Goal: Task Accomplishment & Management: Complete application form

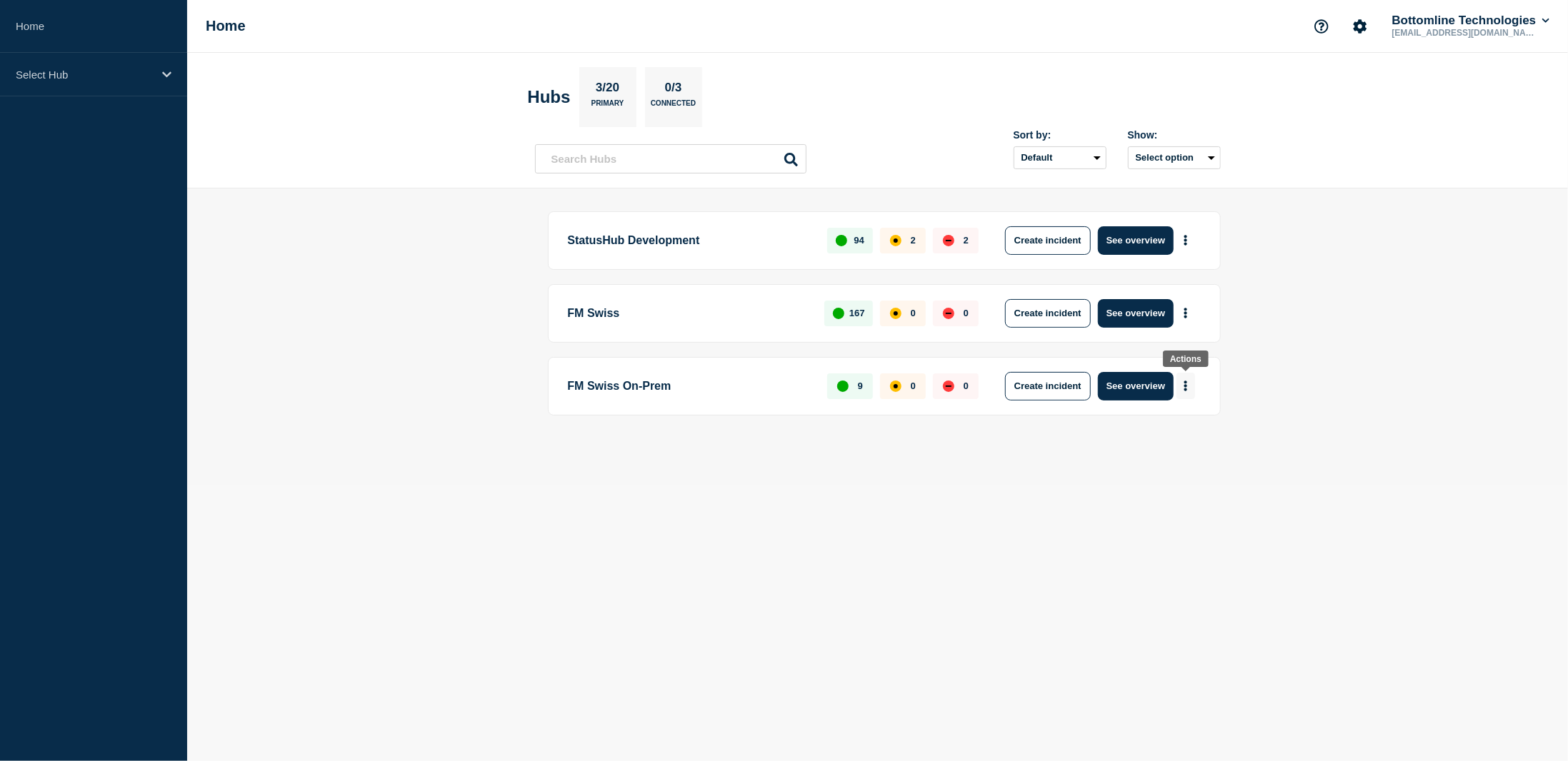
click at [1187, 381] on icon "More actions" at bounding box center [1186, 386] width 4 height 11
click at [1189, 427] on button "Create maintenance" at bounding box center [1181, 426] width 97 height 12
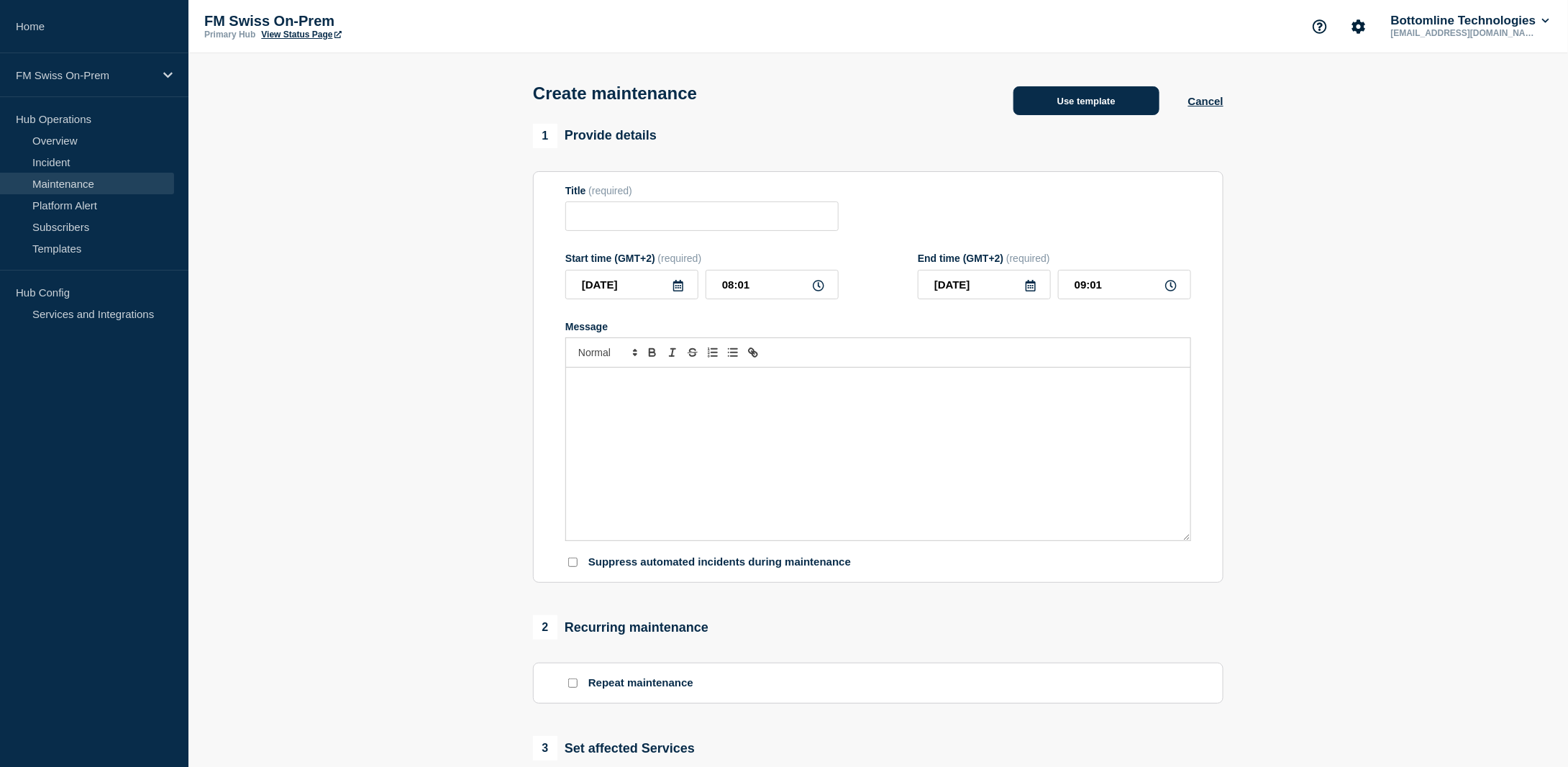
click at [1058, 103] on button "Use template" at bounding box center [1086, 100] width 146 height 29
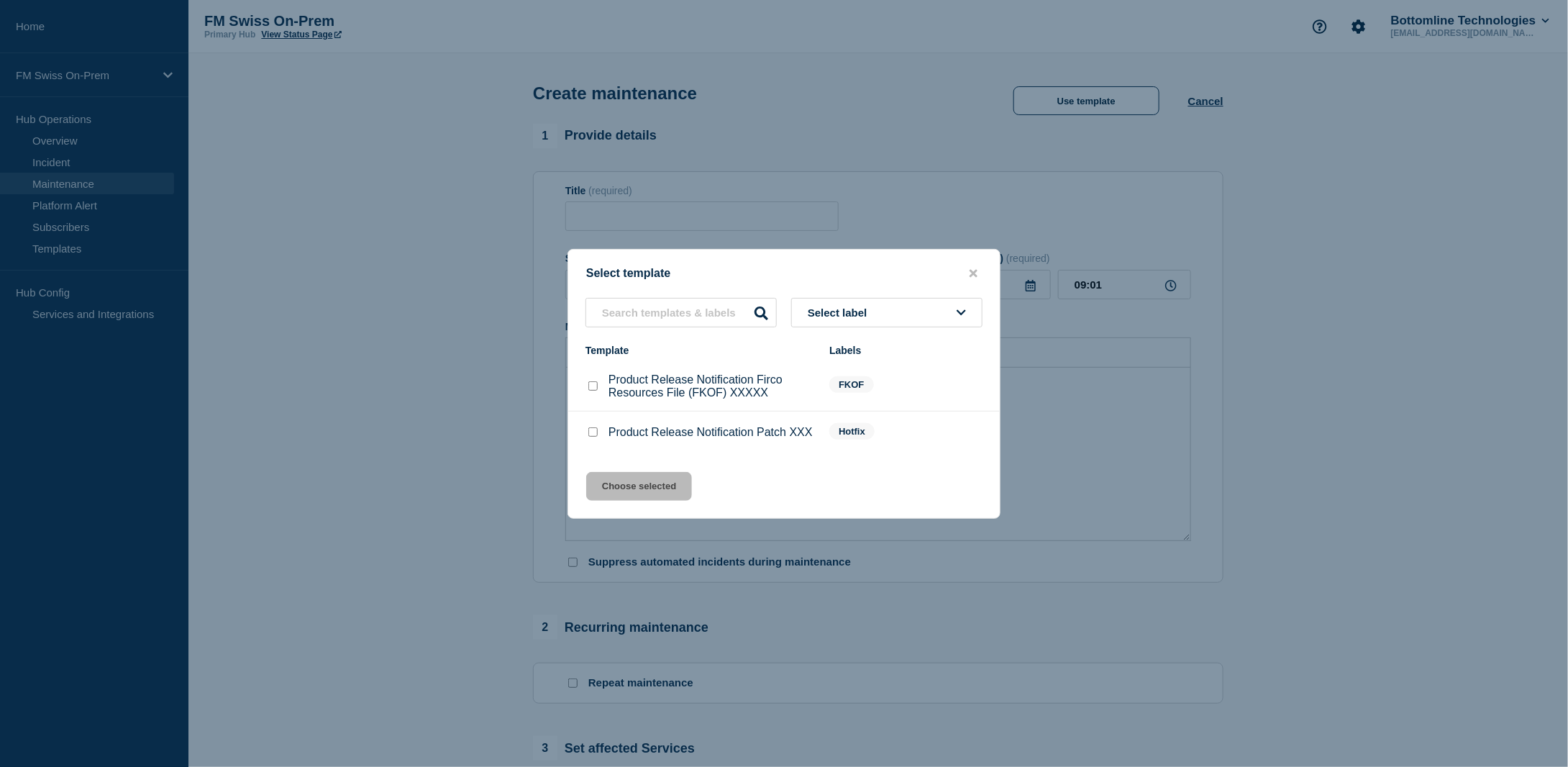
click at [592, 381] on input "Product Release Notification Firco Resources File (FKOF) XXXXX checkbox" at bounding box center [593, 386] width 10 height 10
checkbox input "true"
click at [639, 488] on button "Choose selected" at bounding box center [639, 486] width 105 height 29
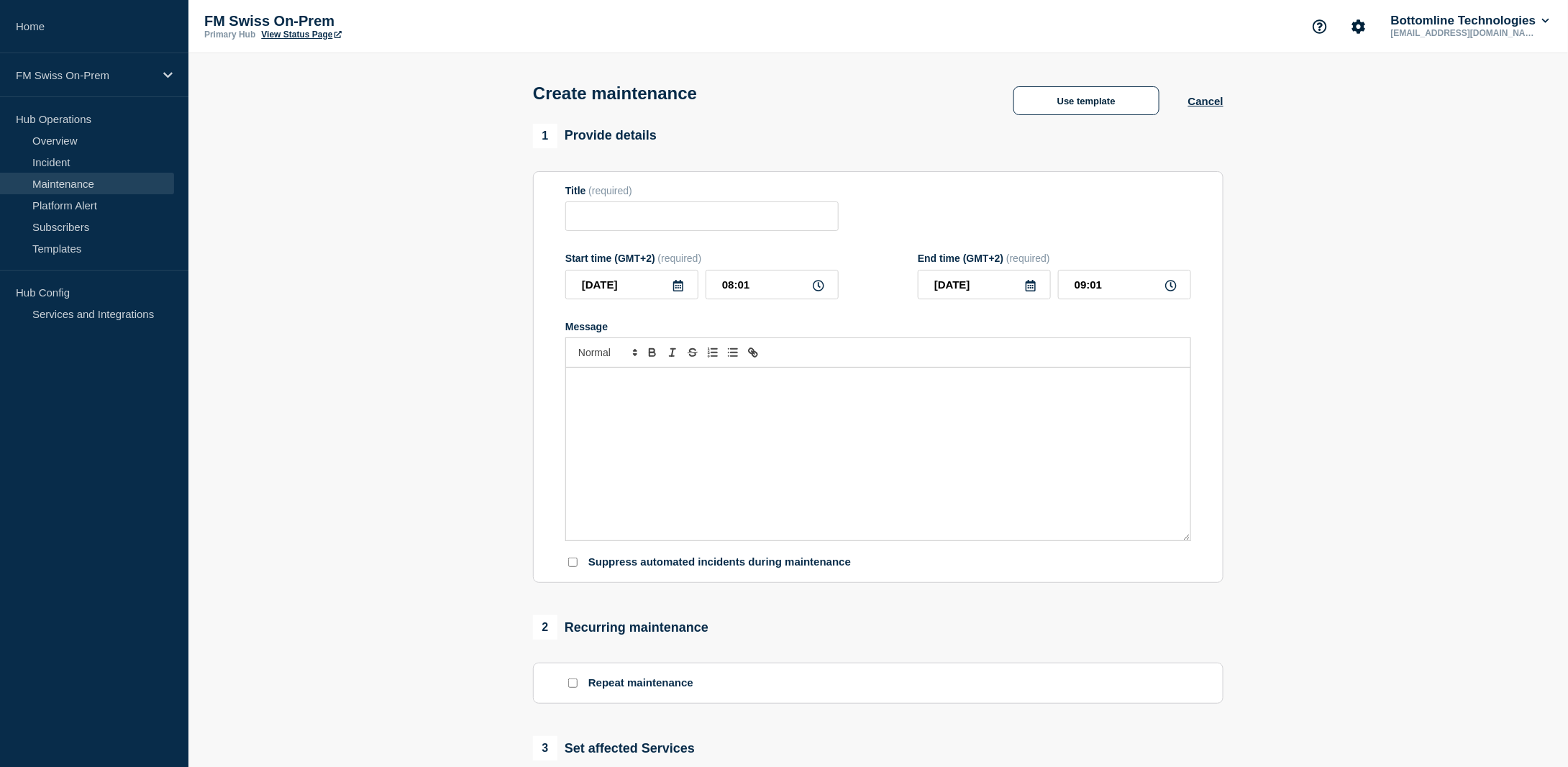
type input "Product Release Notification Firco Resources File (FKOF) XXXXX"
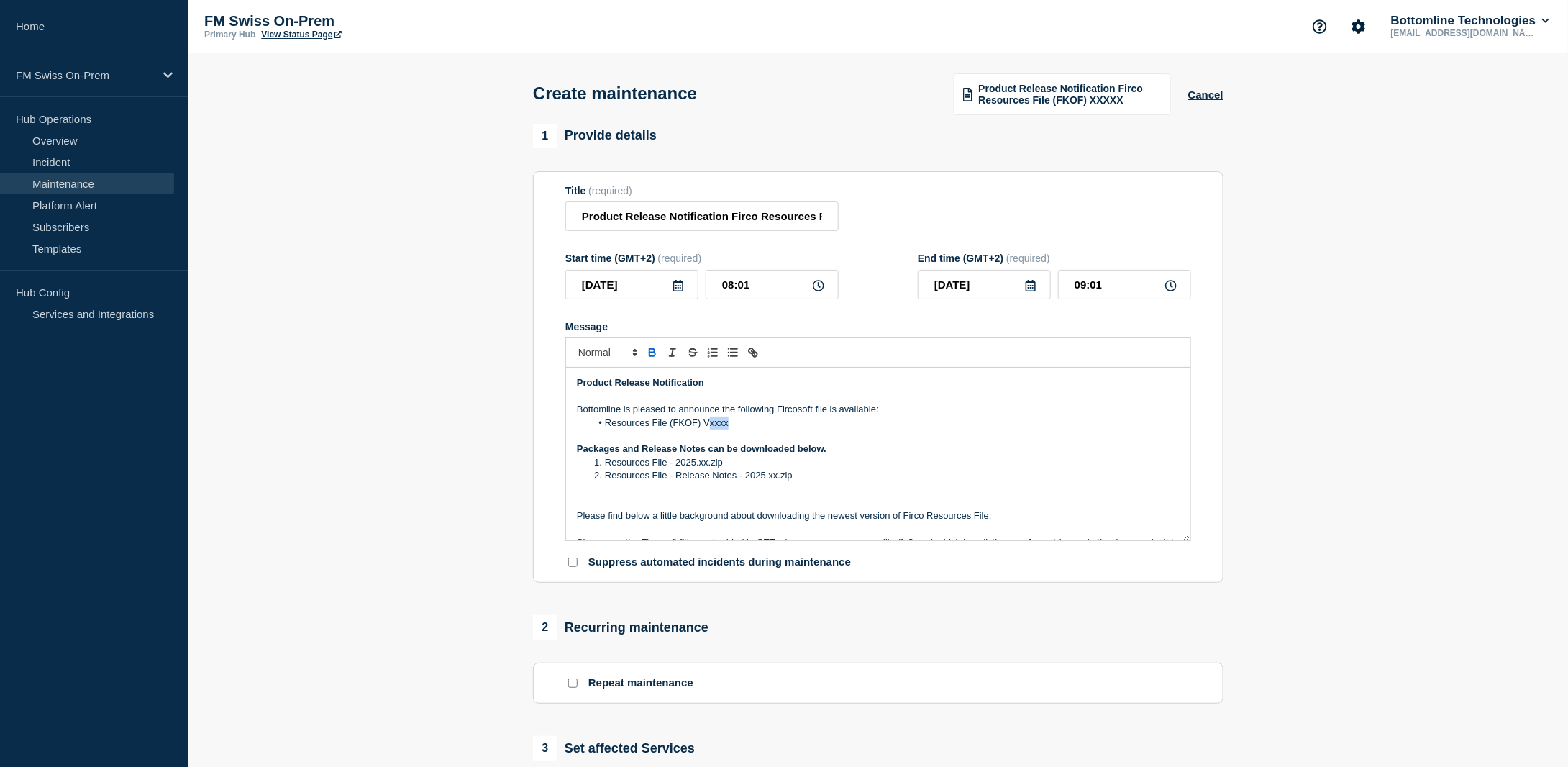
drag, startPoint x: 729, startPoint y: 422, endPoint x: 709, endPoint y: 429, distance: 21.2
click at [709, 429] on li "Resources File (FKOF) Vxxxx" at bounding box center [885, 423] width 589 height 13
drag, startPoint x: 794, startPoint y: 219, endPoint x: 902, endPoint y: 210, distance: 108.4
click at [902, 210] on div "Title (required) Product Release Notification Firco Resources File (FKOF) XXXXX" at bounding box center [878, 208] width 625 height 47
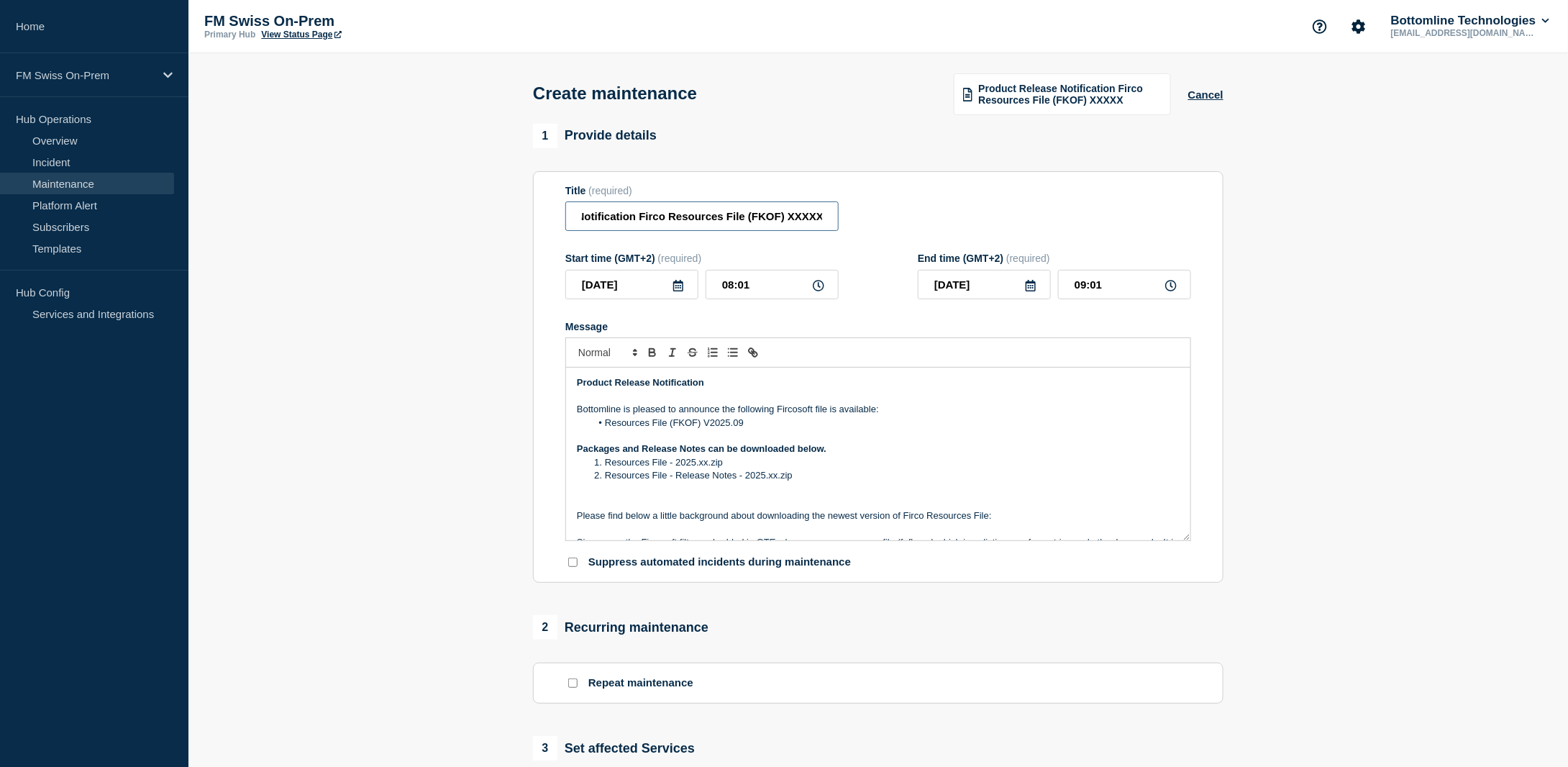
click at [828, 214] on input "Product Release Notification Firco Resources File (FKOF) XXXXX" at bounding box center [702, 216] width 273 height 30
type input "Product Release Notification Firco Resources File (FKOF) V2025.09"
click at [706, 459] on li "Resources File - 2025.xx.zip" at bounding box center [885, 462] width 589 height 13
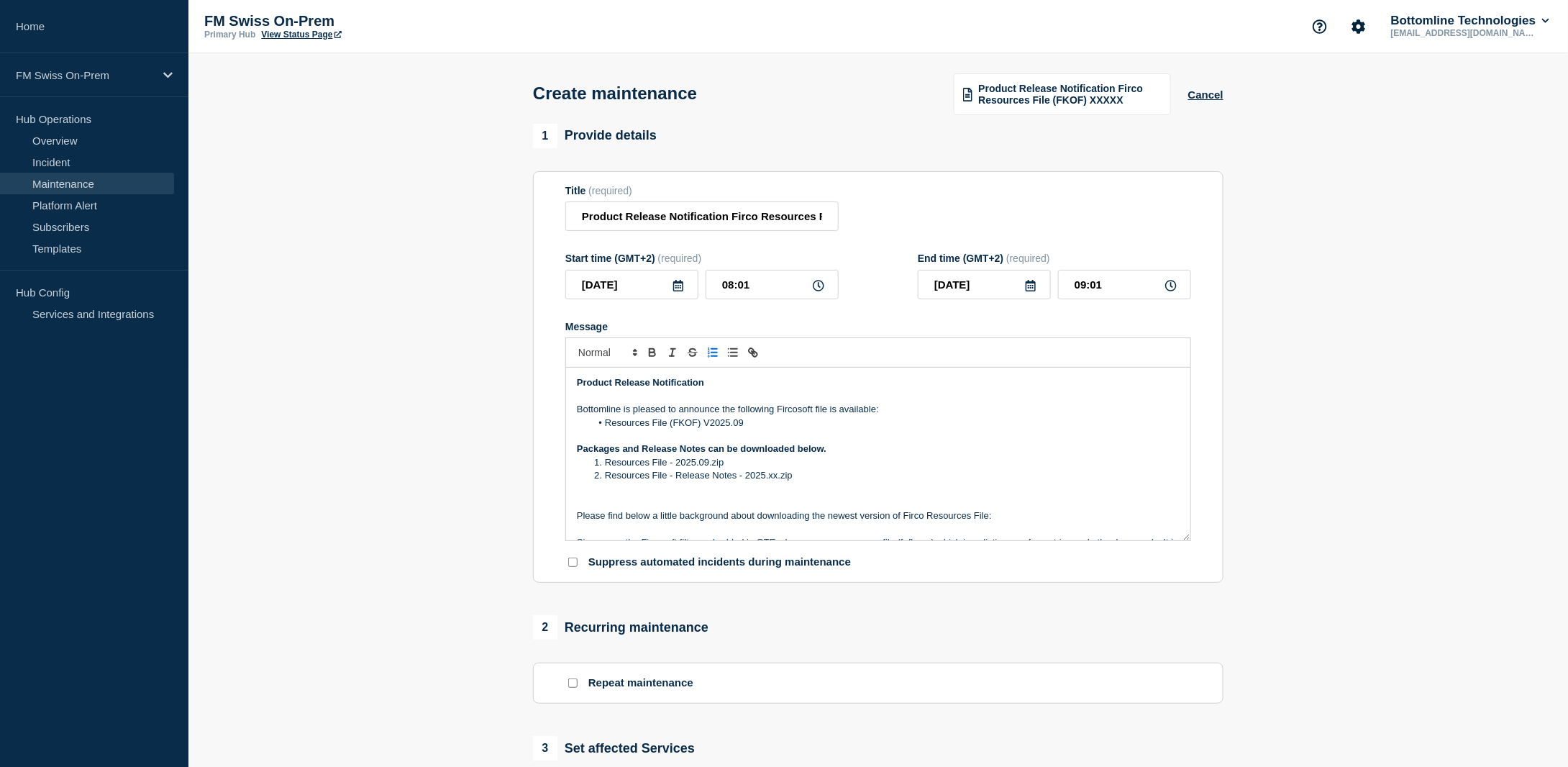
click at [778, 479] on li "Resources File - Release Notes - 2025.xx.zip" at bounding box center [885, 475] width 589 height 13
drag, startPoint x: 801, startPoint y: 478, endPoint x: 606, endPoint y: 483, distance: 195.1
click at [606, 482] on li "Resources File - Release Notes - 2025.09.zip" at bounding box center [885, 475] width 589 height 13
click at [754, 352] on icon "Toggle link" at bounding box center [752, 352] width 13 height 13
paste input "[URL][DOMAIN_NAME]"
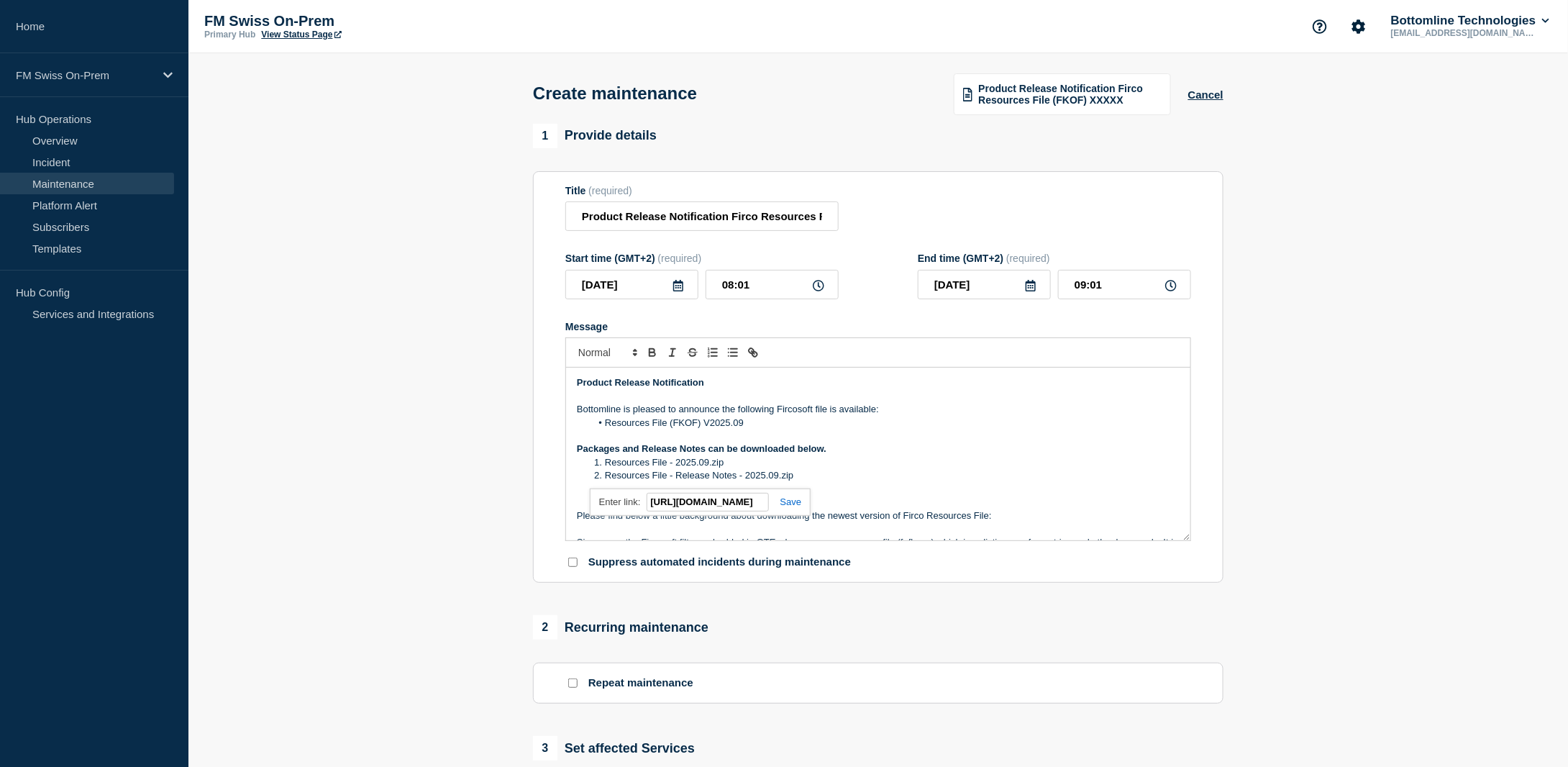
click at [789, 503] on link at bounding box center [785, 502] width 33 height 11
drag, startPoint x: 731, startPoint y: 462, endPoint x: 607, endPoint y: 470, distance: 124.3
click at [607, 469] on li "Resources File - 2025.09.zip" at bounding box center [885, 462] width 589 height 13
click at [752, 352] on icon "Toggle link" at bounding box center [751, 351] width 5 height 5
paste input "[URL][DOMAIN_NAME]"
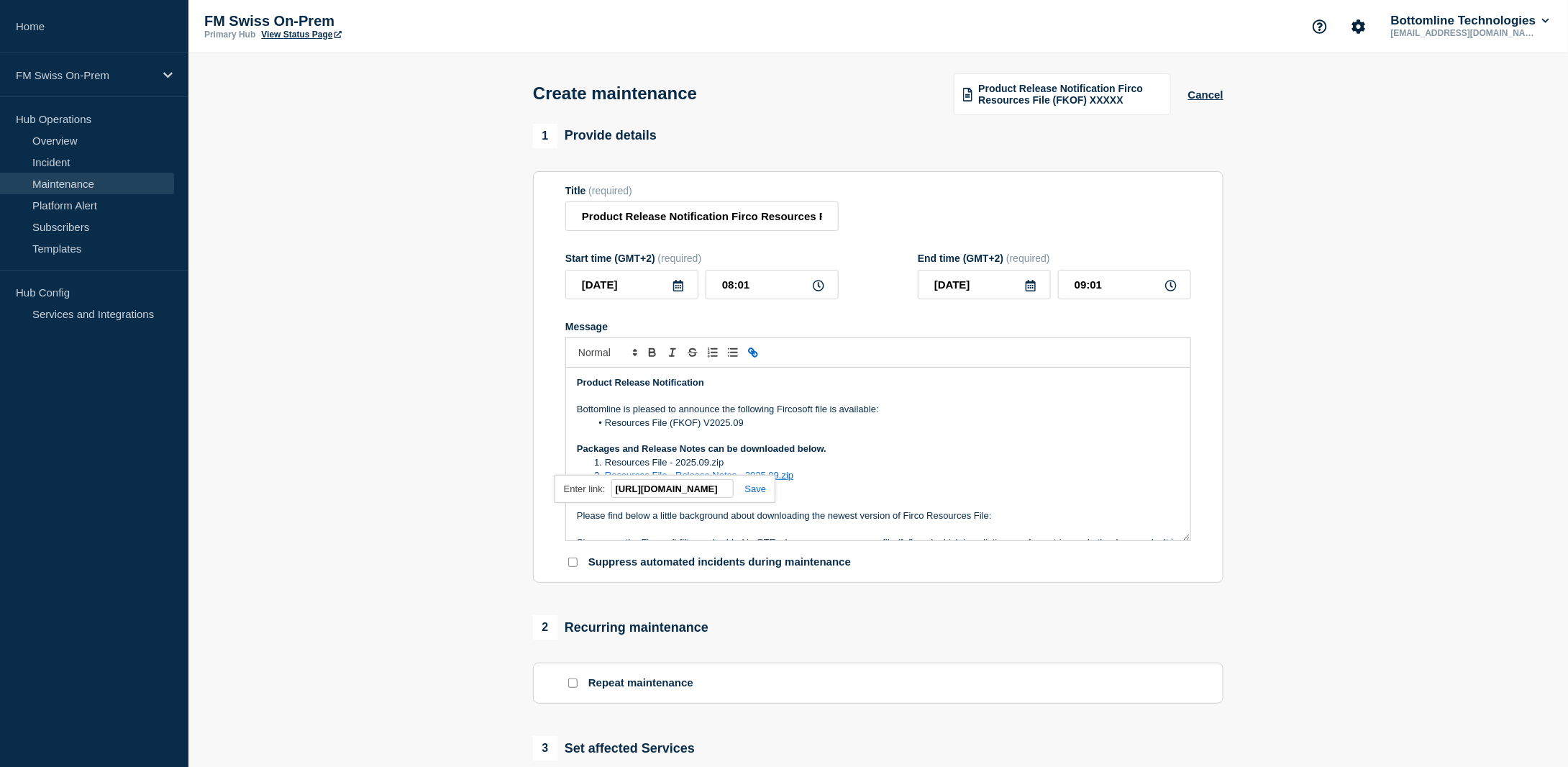
scroll to position [0, 227]
type input "[URL][DOMAIN_NAME]"
click at [757, 494] on link at bounding box center [750, 489] width 33 height 11
click at [945, 429] on li "Resources File (FKOF) V2025.09" at bounding box center [885, 423] width 589 height 13
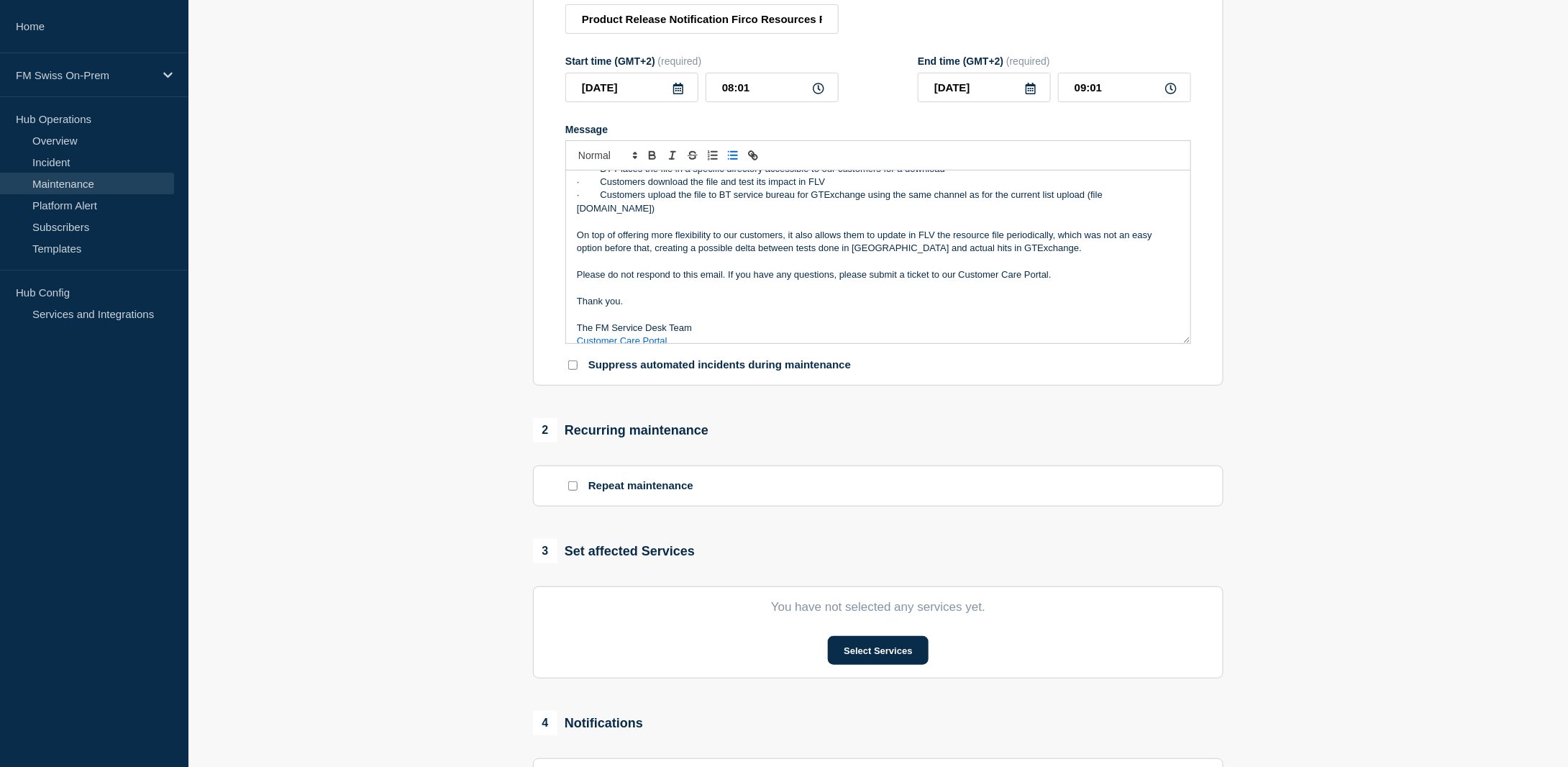
scroll to position [288, 0]
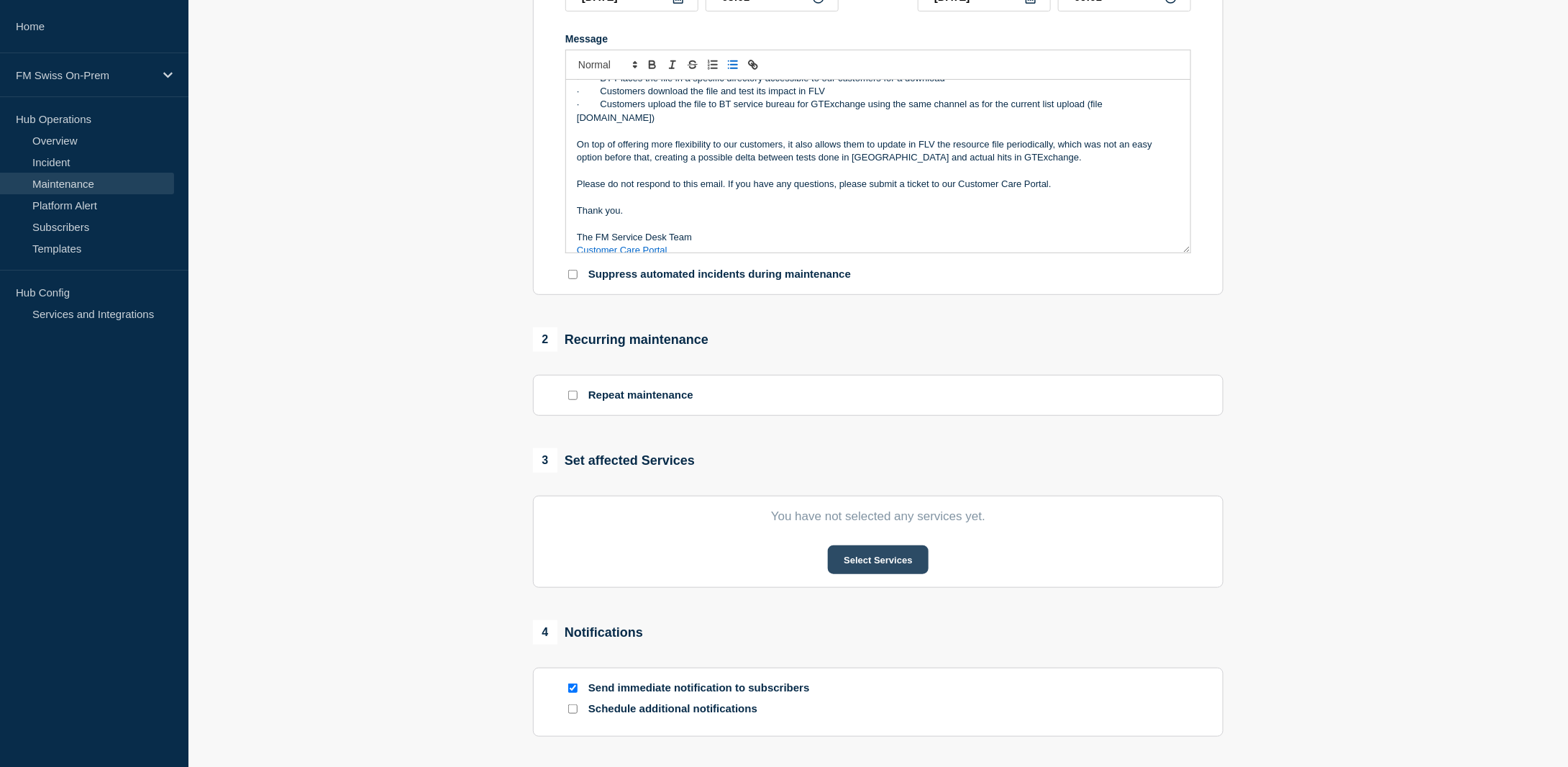
click at [888, 559] on button "Select Services" at bounding box center [877, 560] width 100 height 29
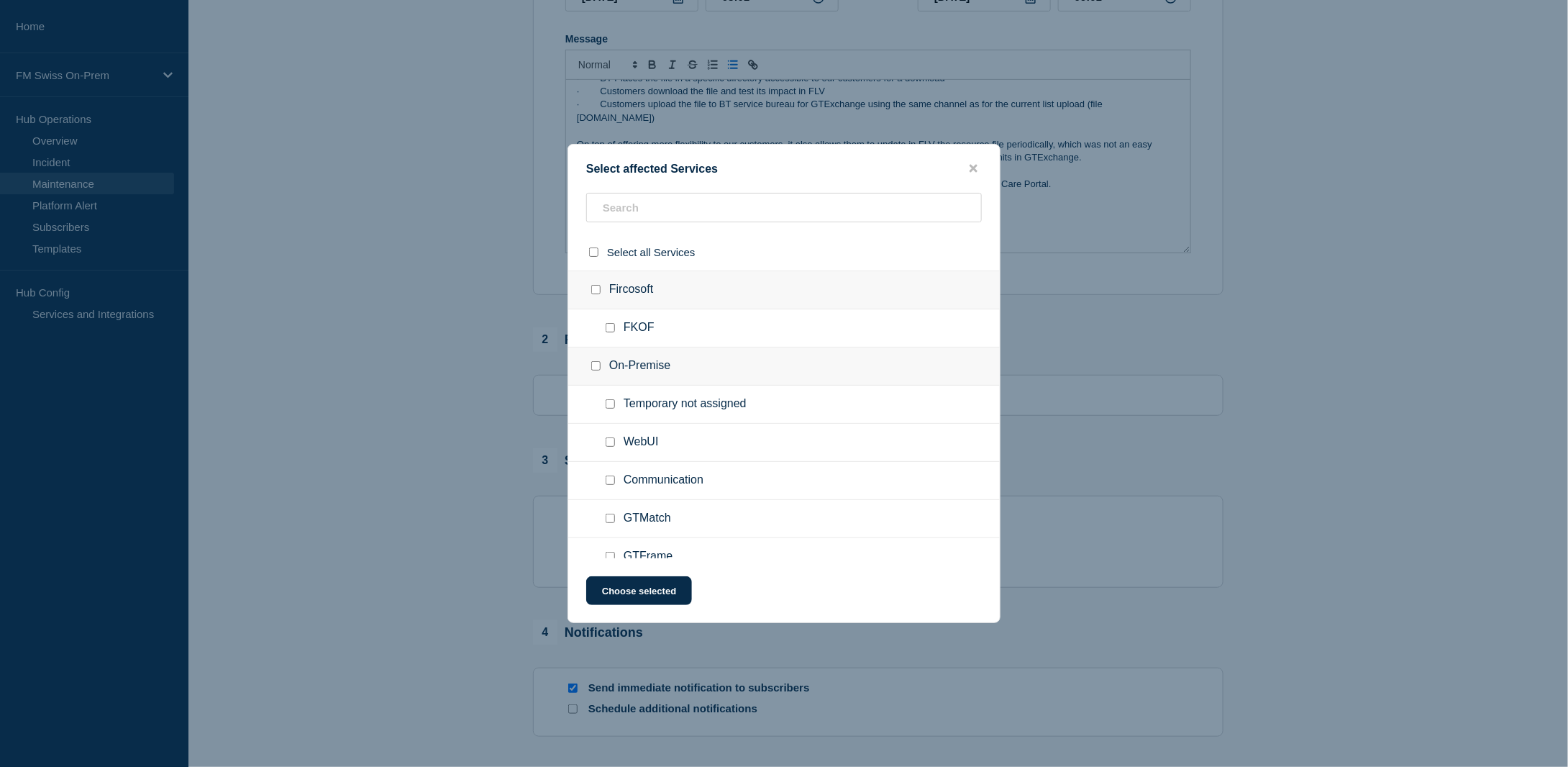
click at [613, 326] on input "FKOF checkbox" at bounding box center [610, 328] width 10 height 10
checkbox input "true"
click at [637, 595] on button "Choose selected" at bounding box center [639, 591] width 105 height 29
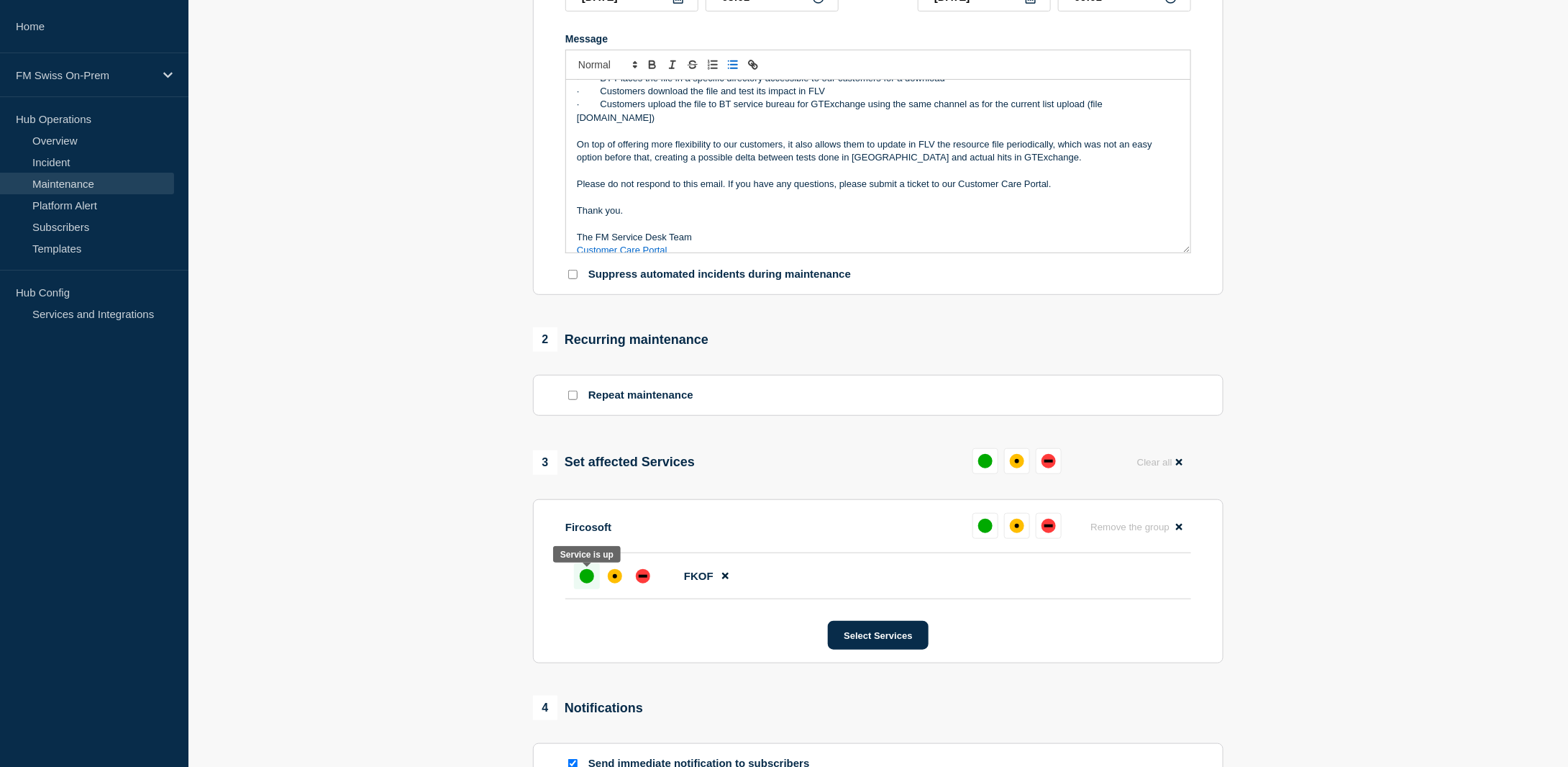
click at [585, 577] on div "up" at bounding box center [586, 576] width 14 height 14
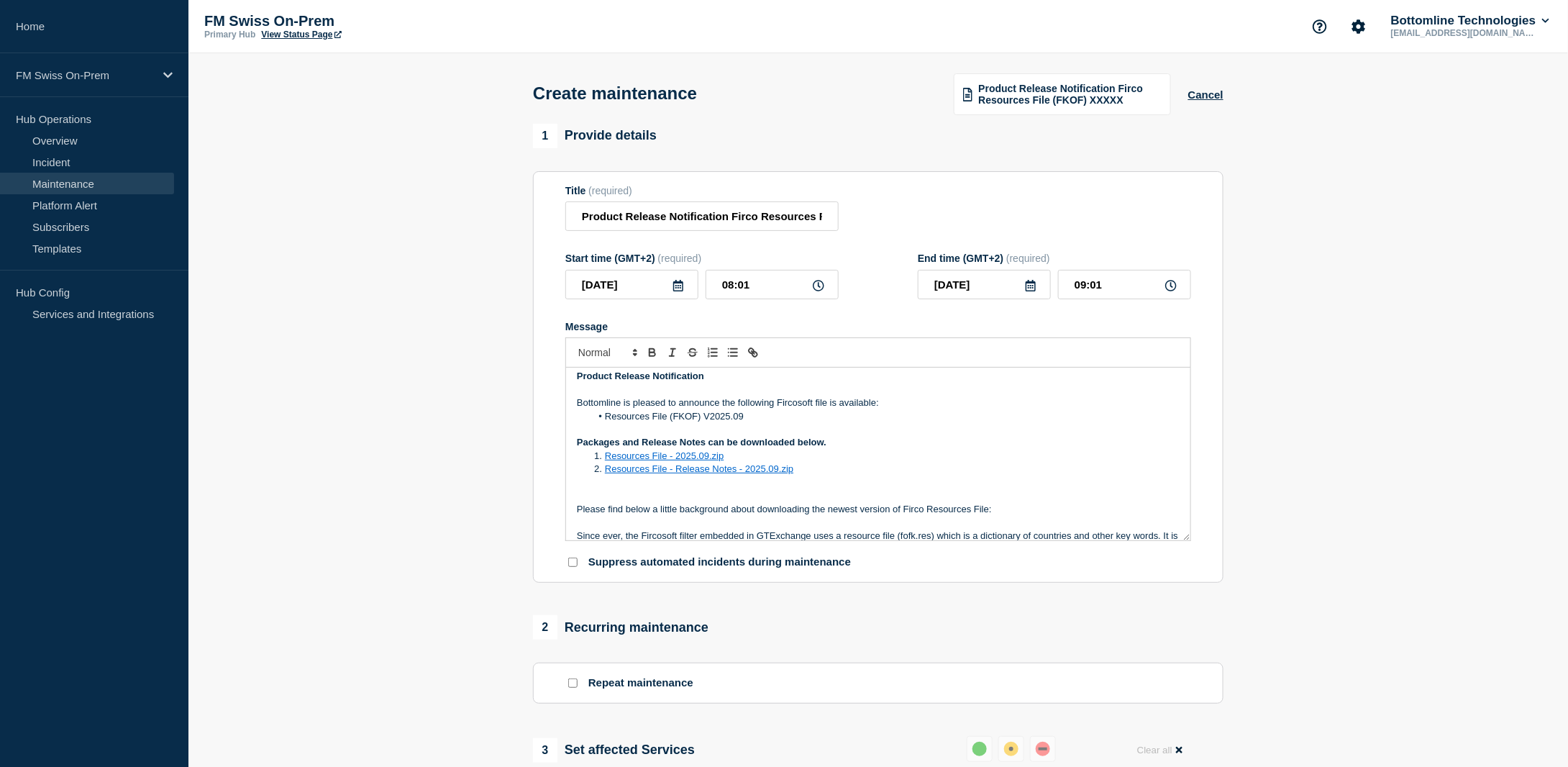
scroll to position [0, 0]
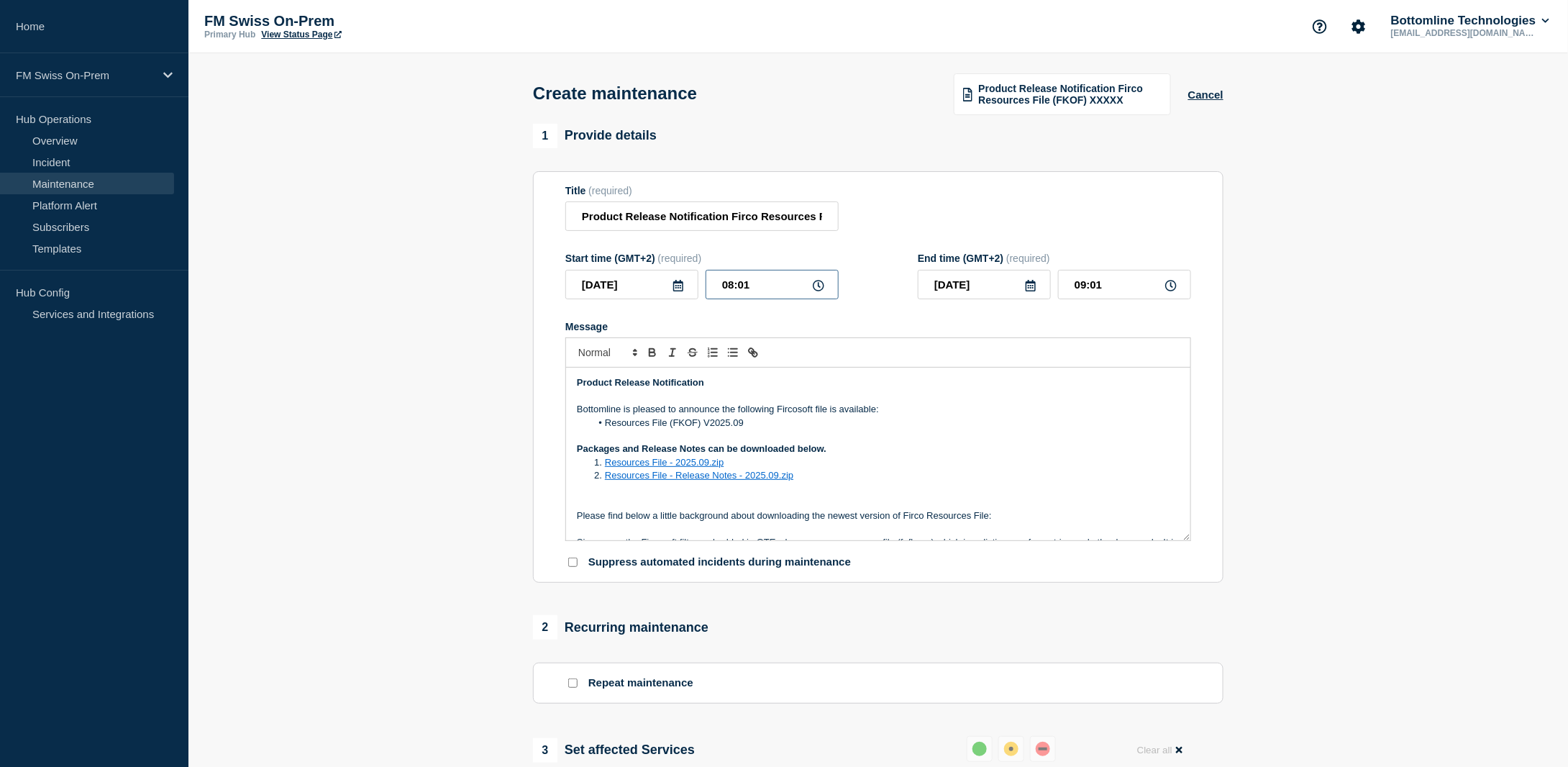
click at [759, 285] on input "08:01" at bounding box center [772, 285] width 133 height 30
type input "08:04"
click at [1131, 285] on input "09:04" at bounding box center [1124, 285] width 133 height 30
click at [1086, 285] on input "09:06" at bounding box center [1124, 285] width 133 height 30
type input "08:06"
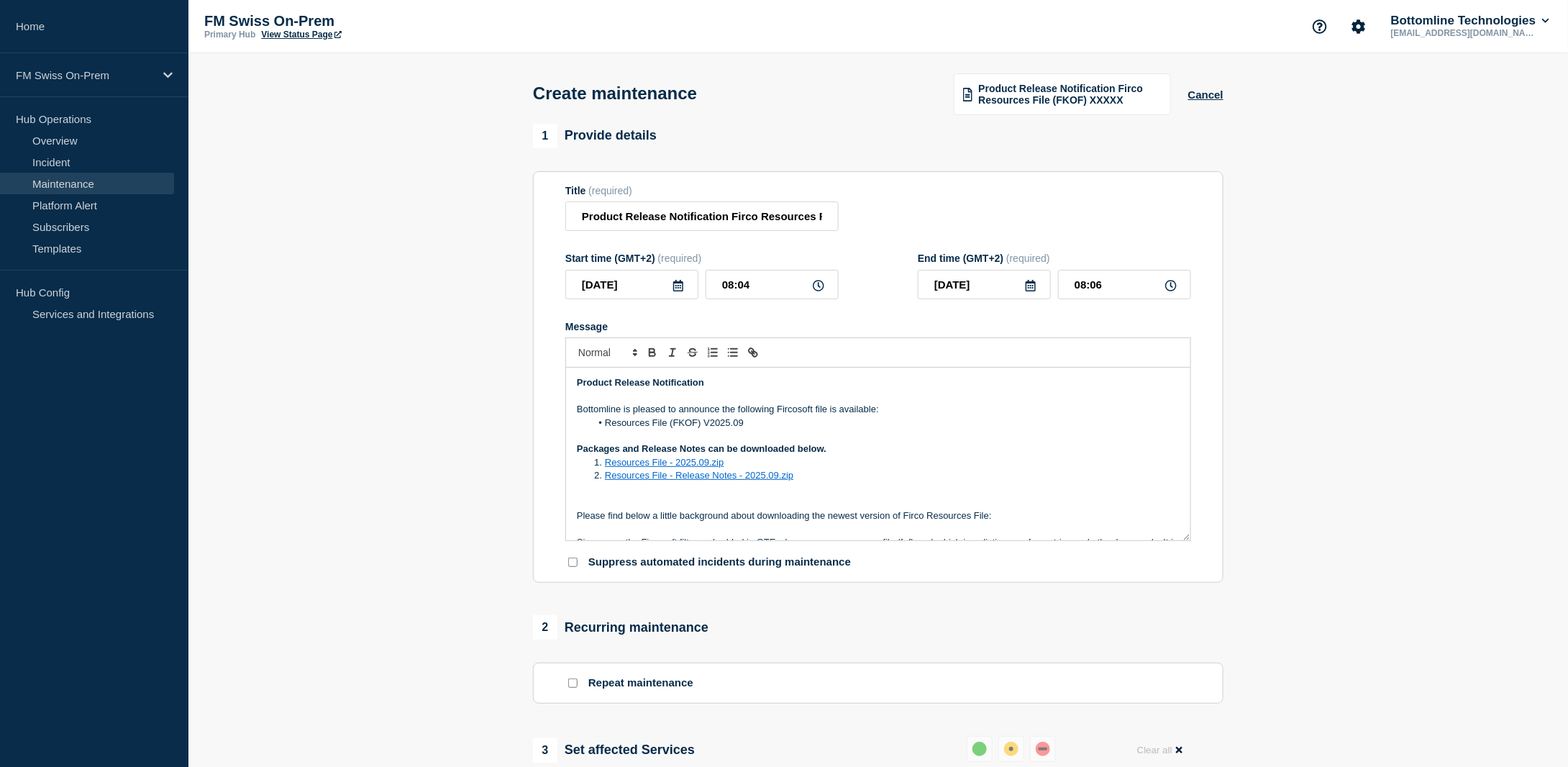
click at [1342, 326] on section "1 Provide details Title (required) Product Release Notification Firco Resources…" at bounding box center [878, 661] width 1379 height 1075
drag, startPoint x: 777, startPoint y: 216, endPoint x: 893, endPoint y: 221, distance: 116.1
click at [893, 221] on div "Title (required) Product Release Notification Firco Resources File (FKOF) V2025…" at bounding box center [878, 208] width 625 height 47
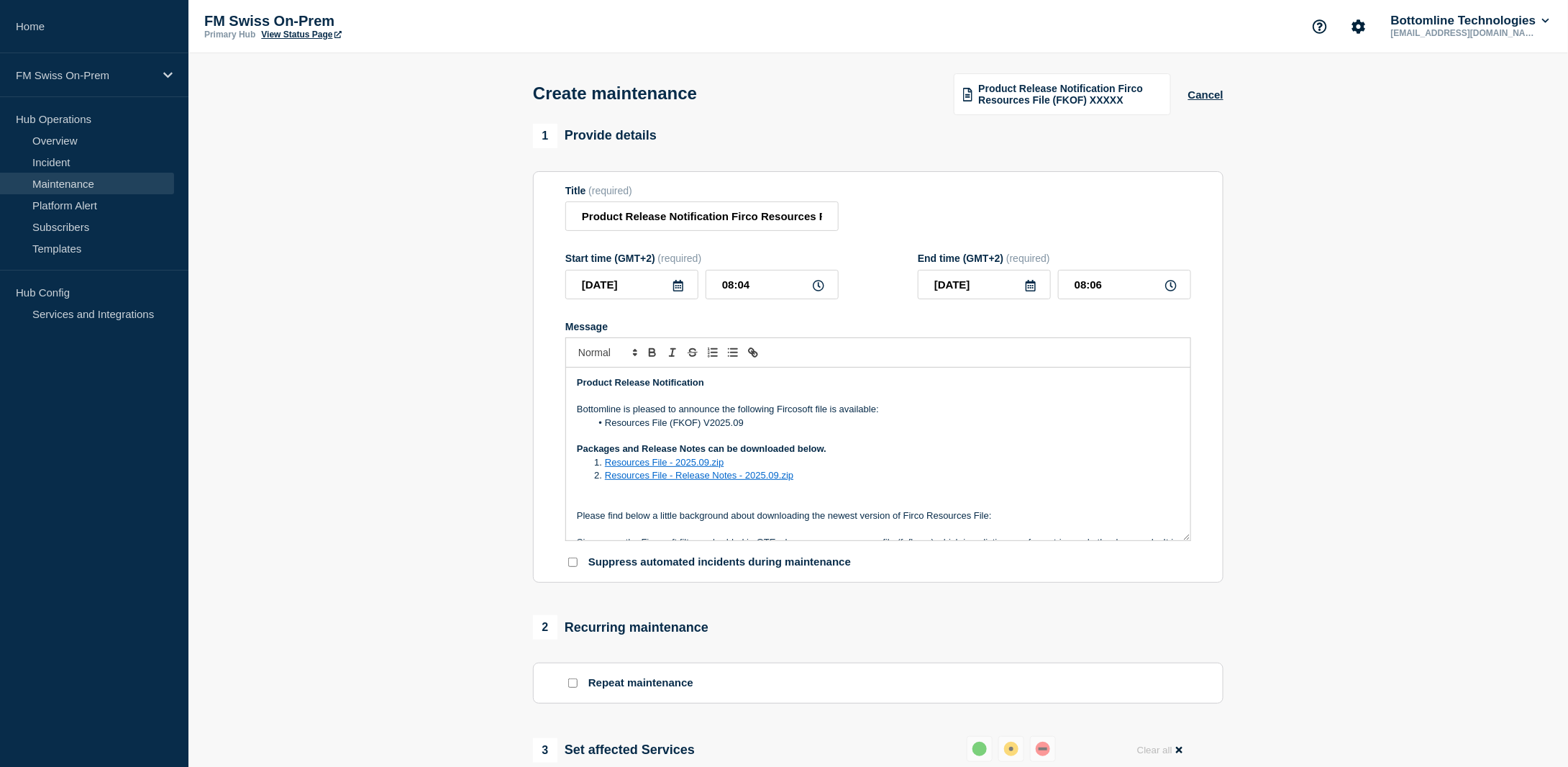
click at [900, 213] on div "Title (required) Product Release Notification Firco Resources File (FKOF) V2025…" at bounding box center [878, 208] width 625 height 47
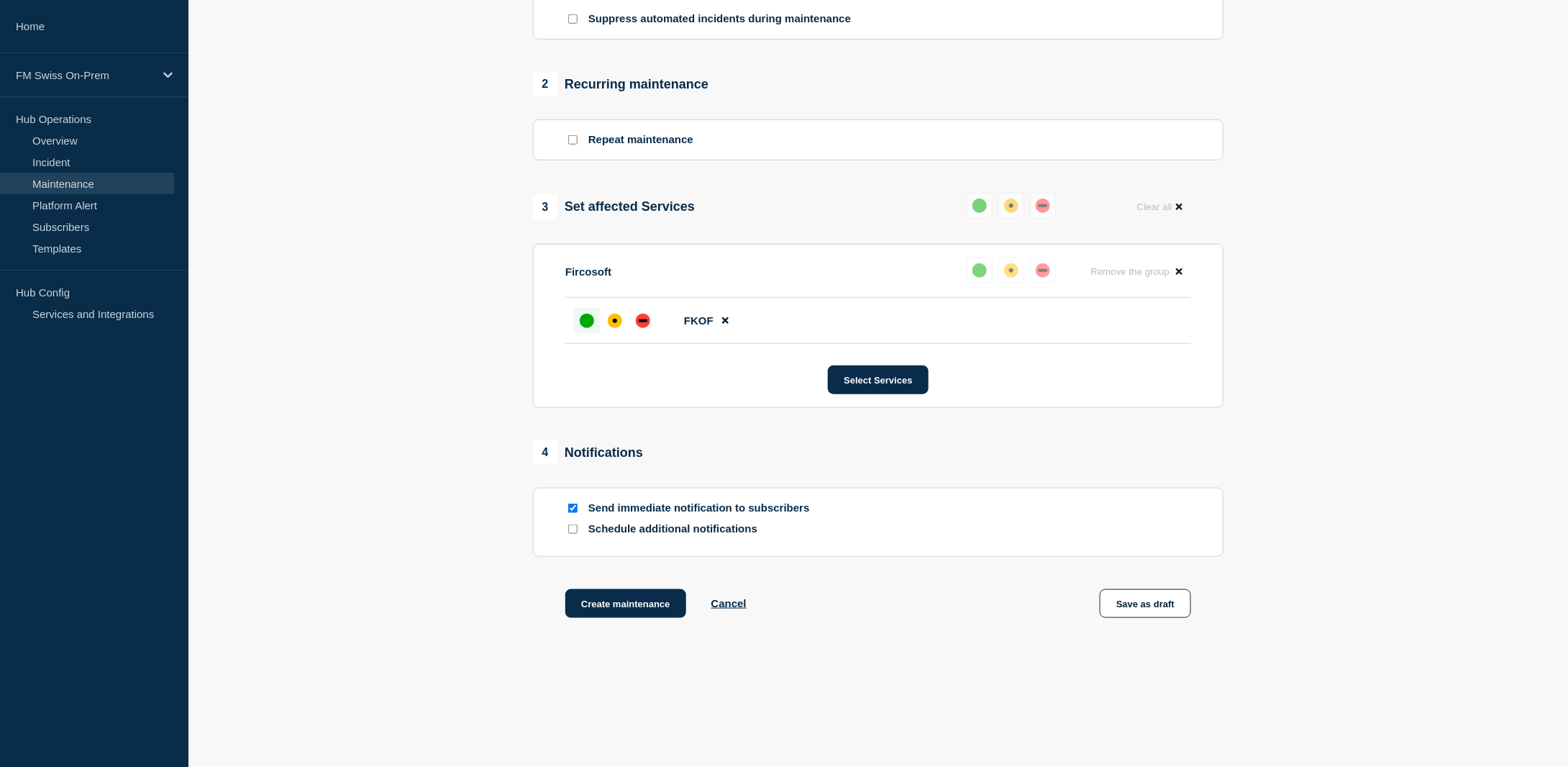
scroll to position [561, 0]
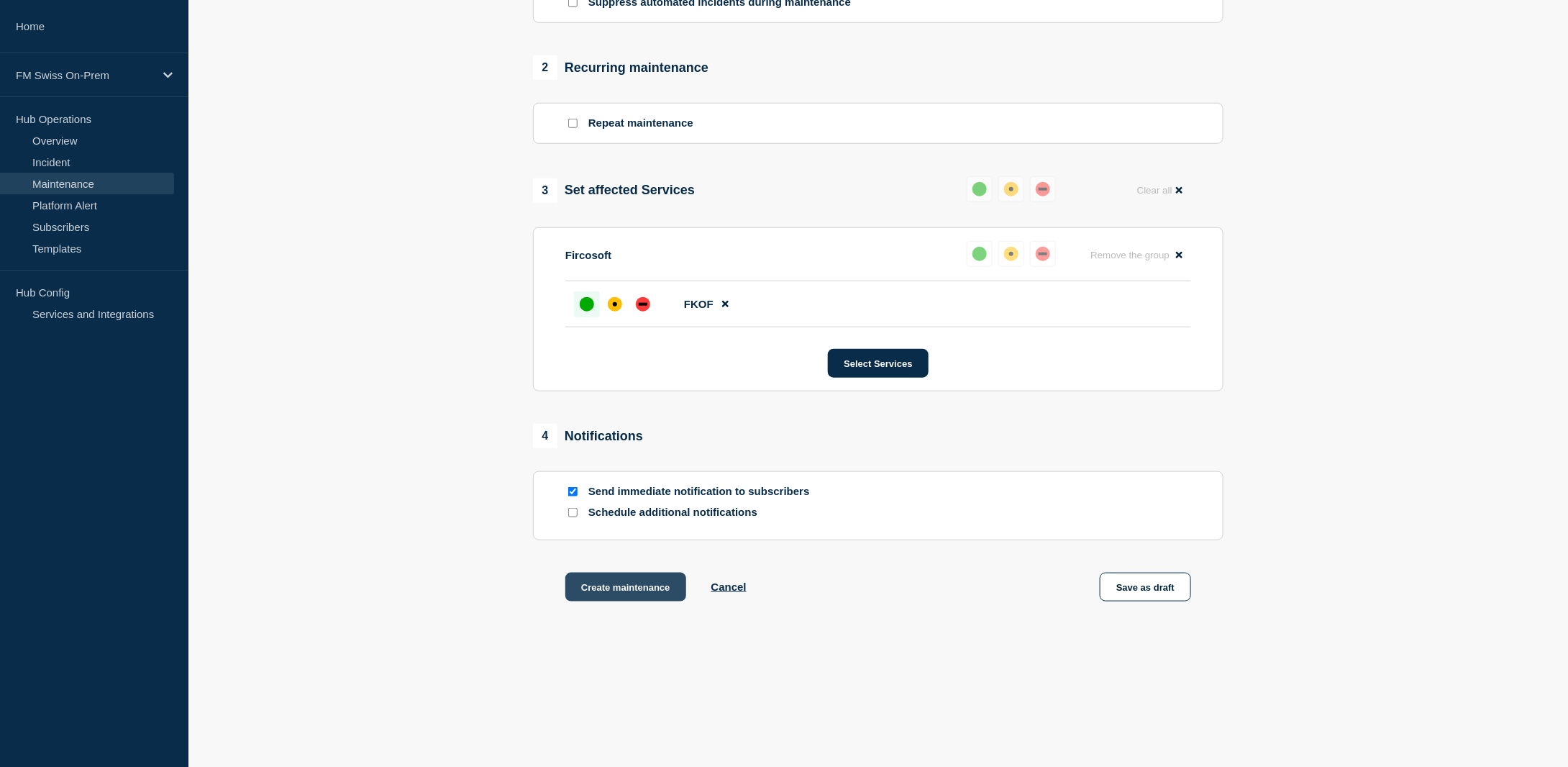
click at [645, 586] on button "Create maintenance" at bounding box center [625, 587] width 121 height 29
